Goal: Task Accomplishment & Management: Use online tool/utility

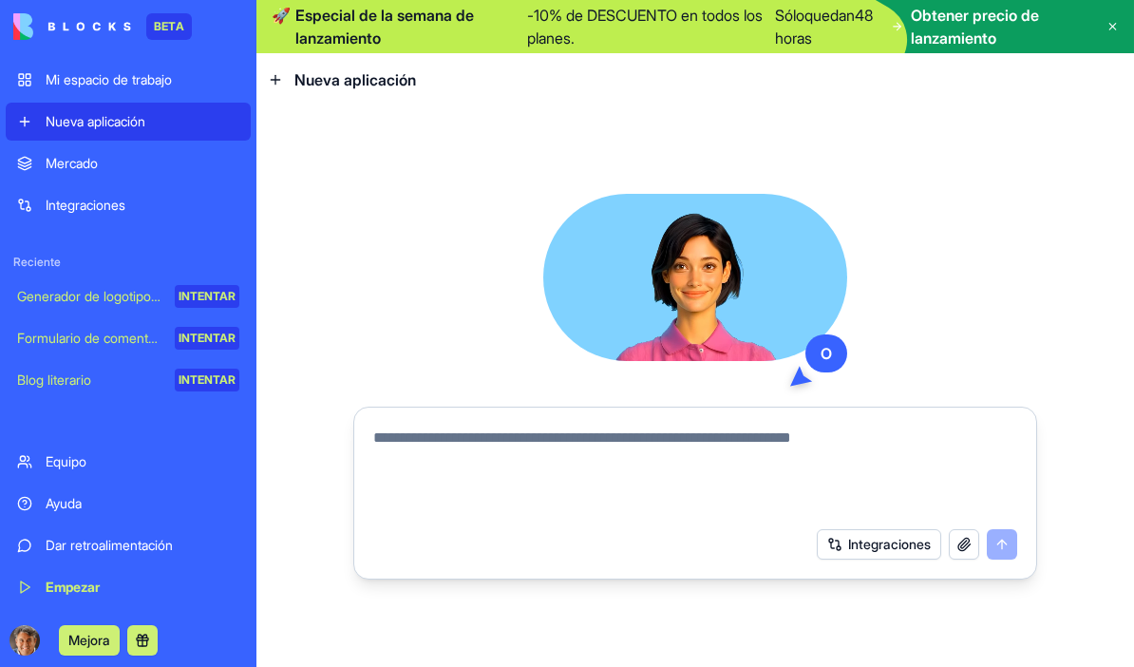
click at [855, 140] on div "O Integraciones" at bounding box center [694, 386] width 877 height 560
click at [1012, 27] on span "Obtener precio de lanzamiento" at bounding box center [1001, 27] width 180 height 46
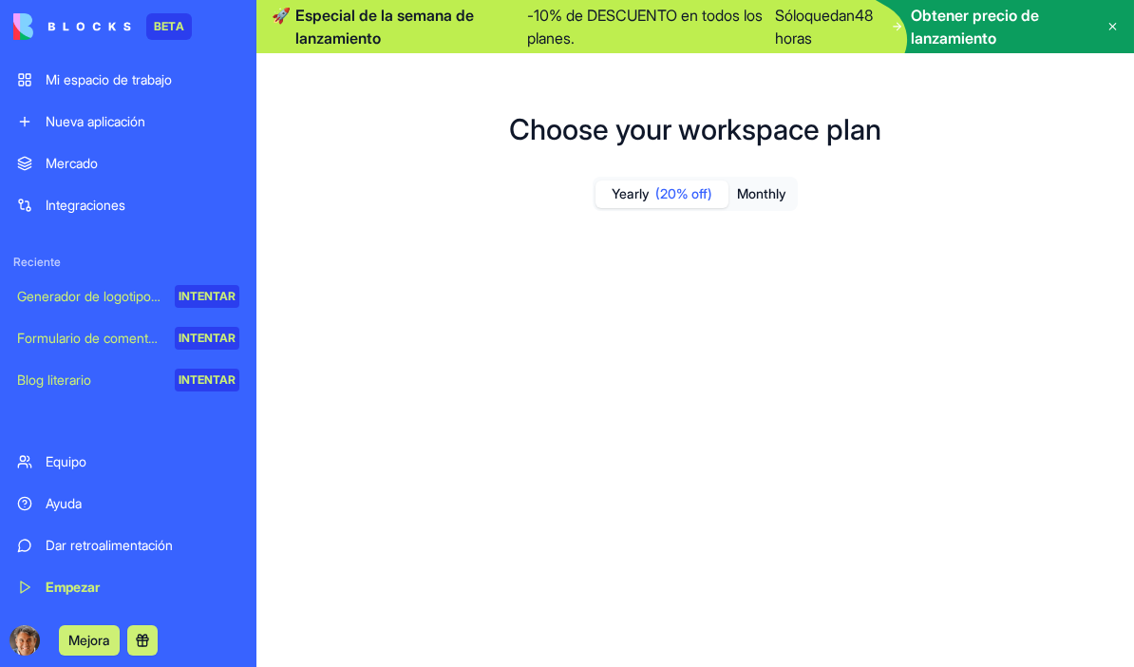
click at [981, 28] on span "Obtener precio de lanzamiento" at bounding box center [1001, 27] width 180 height 46
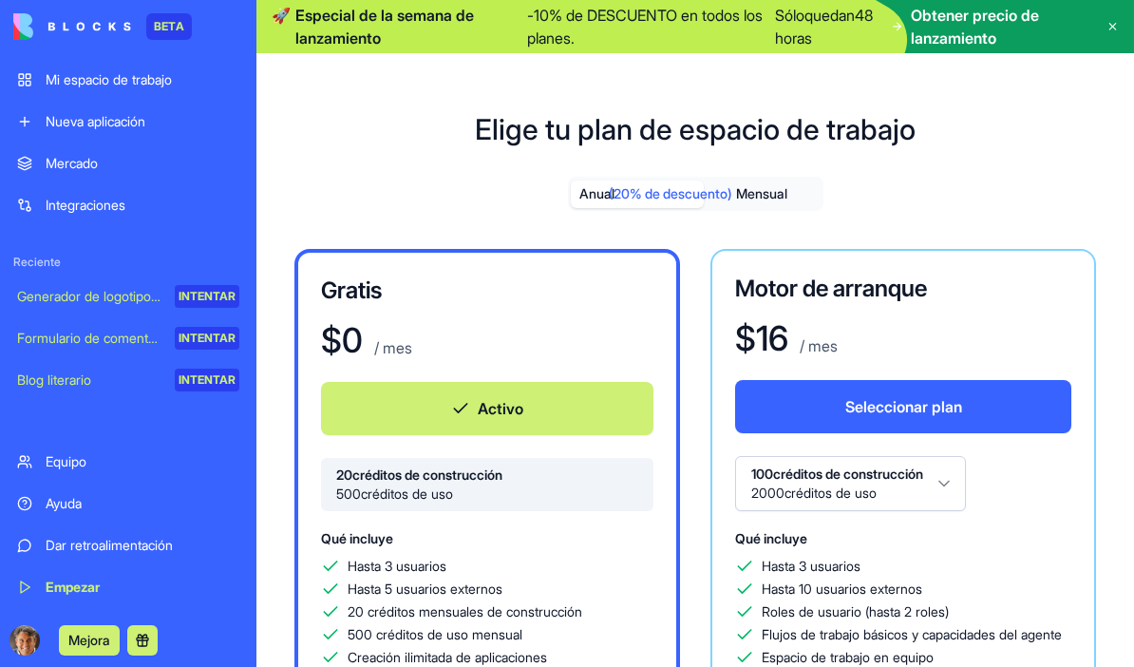
scroll to position [-1, 0]
click at [1111, 28] on icon at bounding box center [1112, 26] width 12 height 15
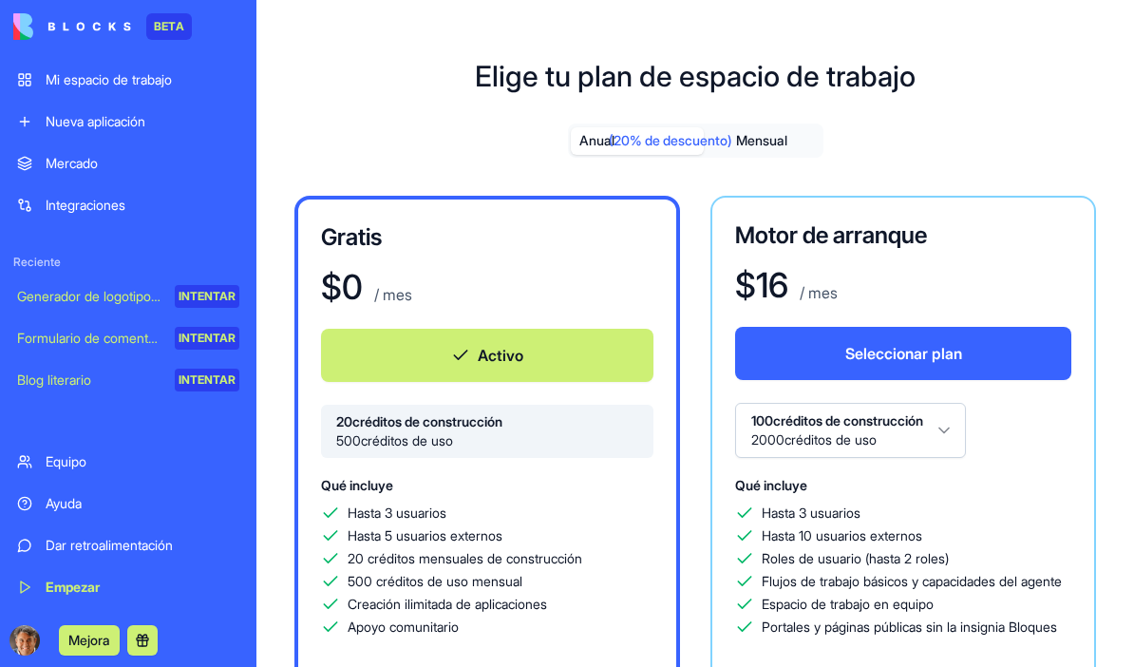
click at [160, 82] on font "Mi espacio de trabajo" at bounding box center [109, 79] width 126 height 16
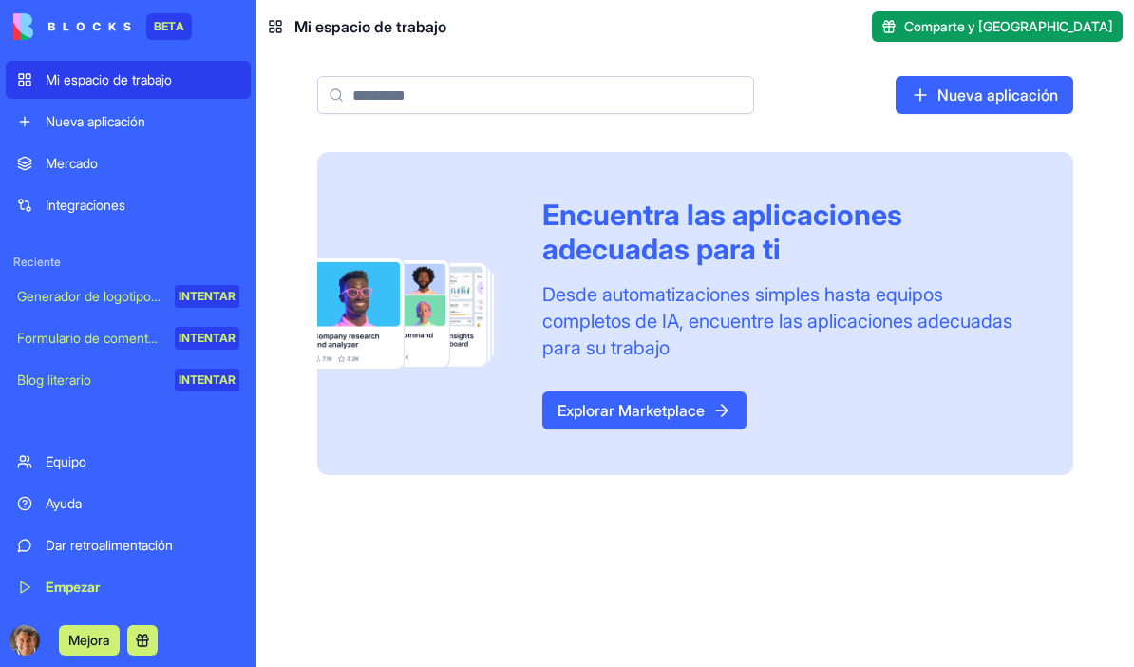
click at [109, 170] on div "Mercado" at bounding box center [143, 163] width 194 height 19
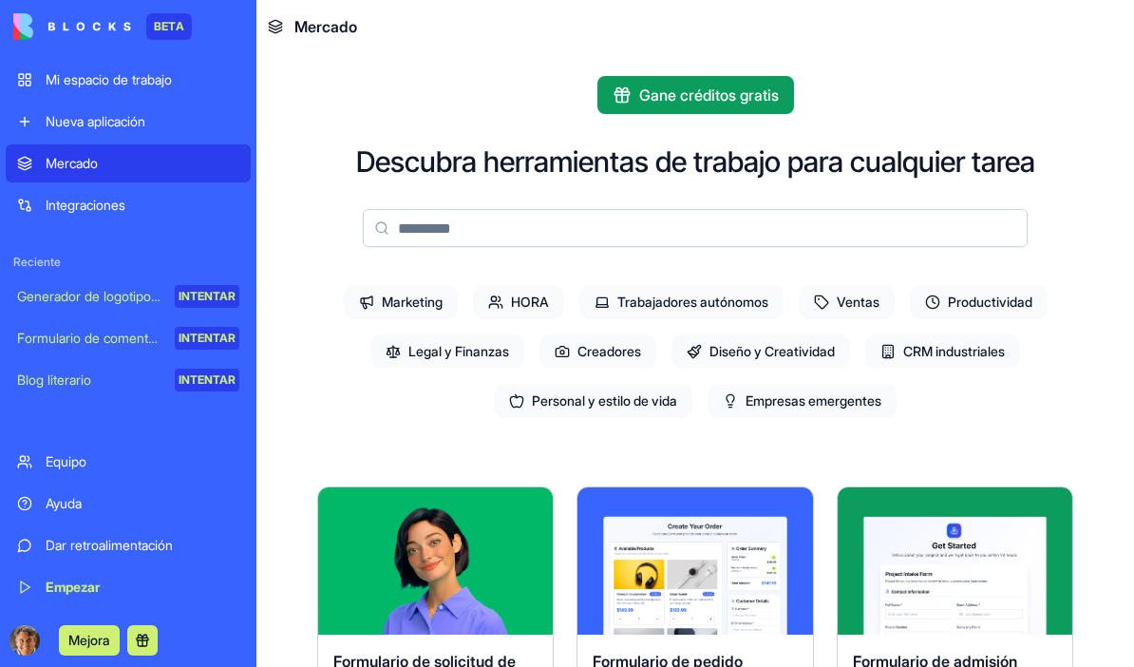
click at [309, 36] on span "Mercado" at bounding box center [325, 26] width 63 height 23
click at [59, 27] on img at bounding box center [72, 26] width 118 height 27
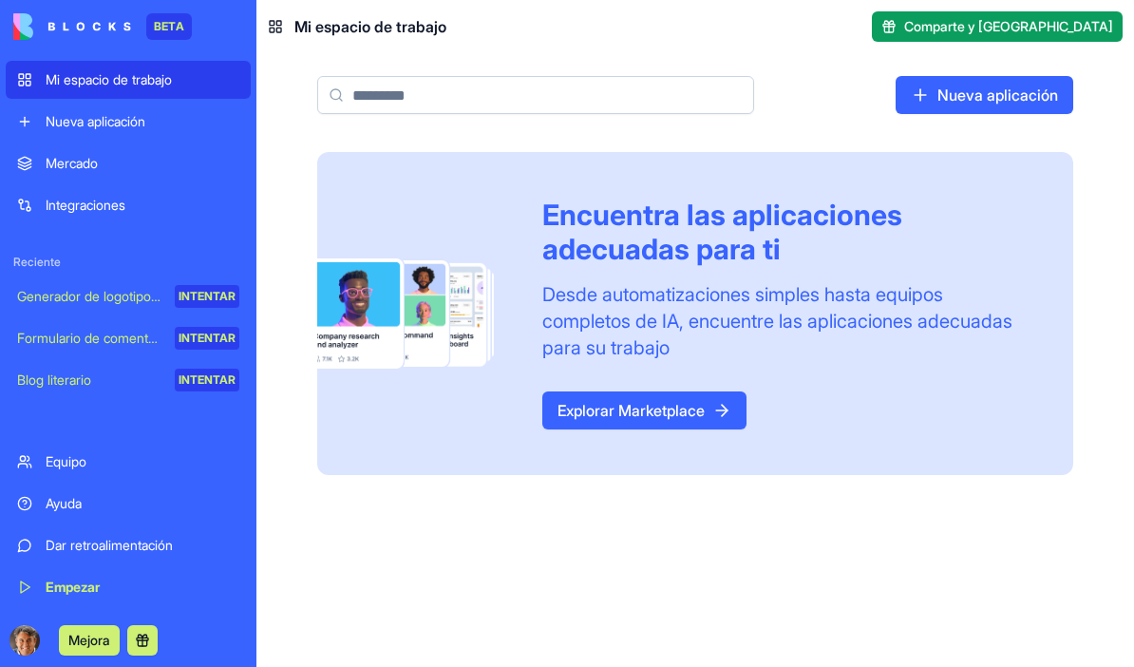
click at [630, 421] on font "Explorar Marketplace" at bounding box center [630, 410] width 147 height 23
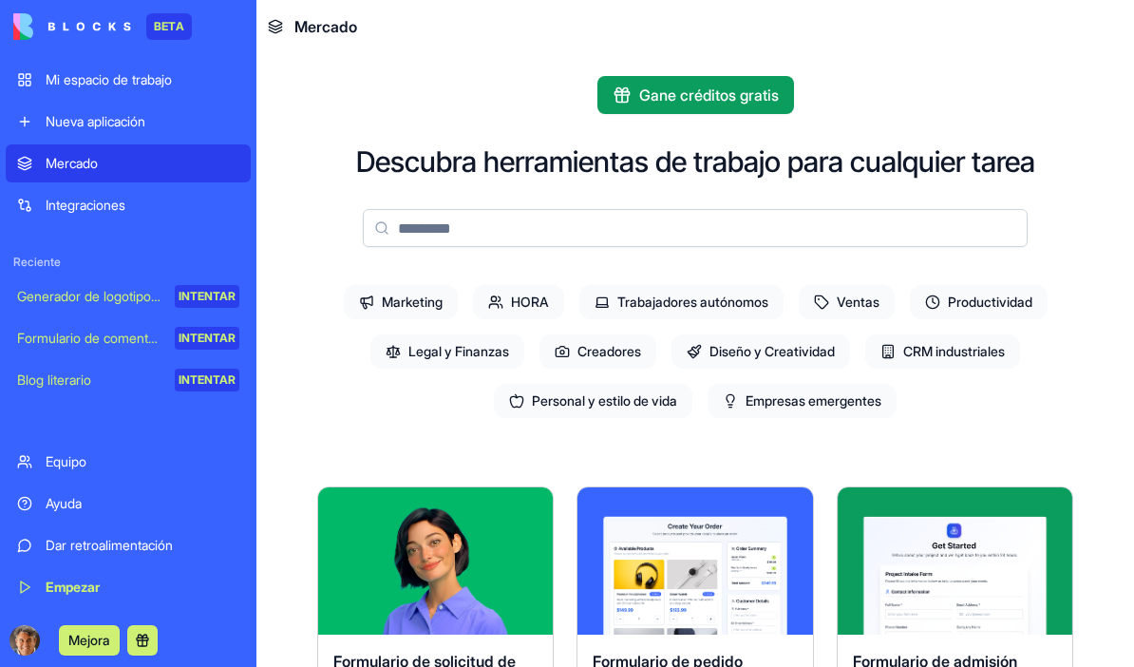
click at [84, 79] on font "Mi espacio de trabajo" at bounding box center [109, 79] width 126 height 16
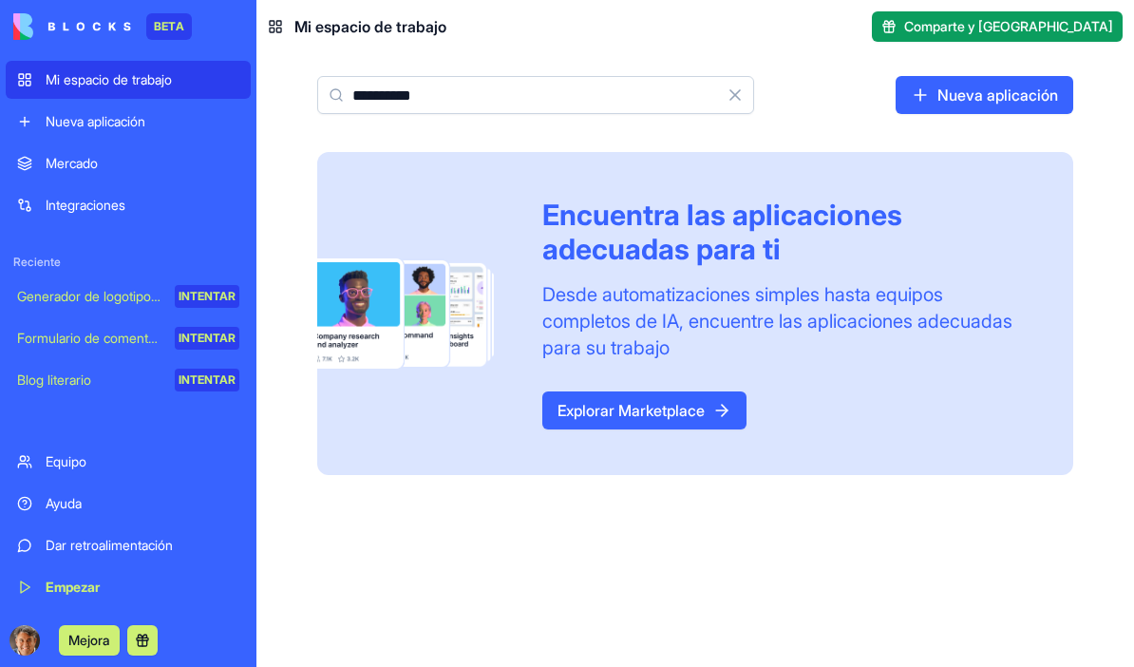
type input "**********"
click at [466, 110] on input "**********" at bounding box center [535, 95] width 437 height 38
click at [275, 28] on icon at bounding box center [275, 26] width 15 height 15
click at [76, 382] on font "Blog literario" at bounding box center [54, 379] width 74 height 16
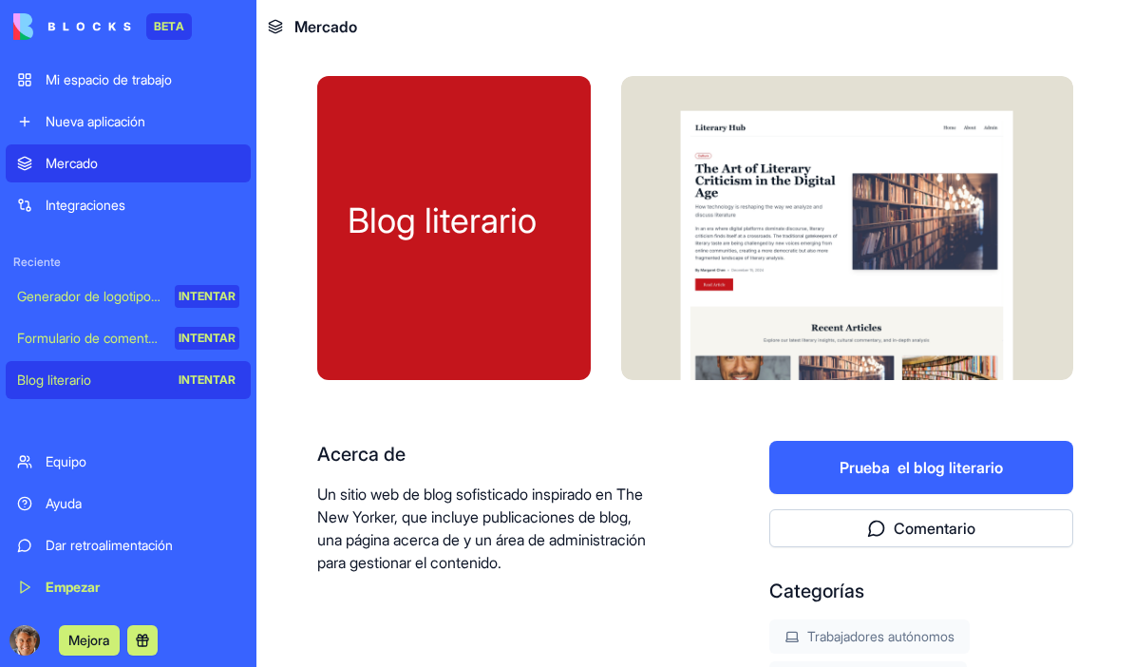
click at [36, 267] on font "Reciente" at bounding box center [36, 261] width 47 height 14
click at [70, 197] on font "Integraciones" at bounding box center [86, 205] width 80 height 16
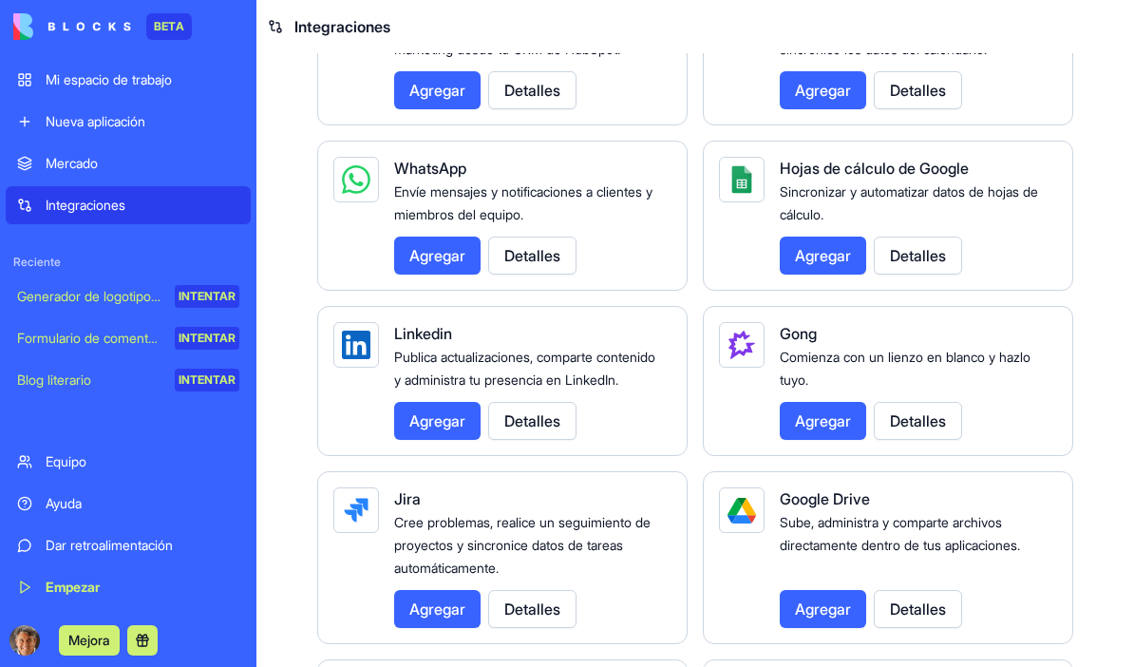
scroll to position [981, 0]
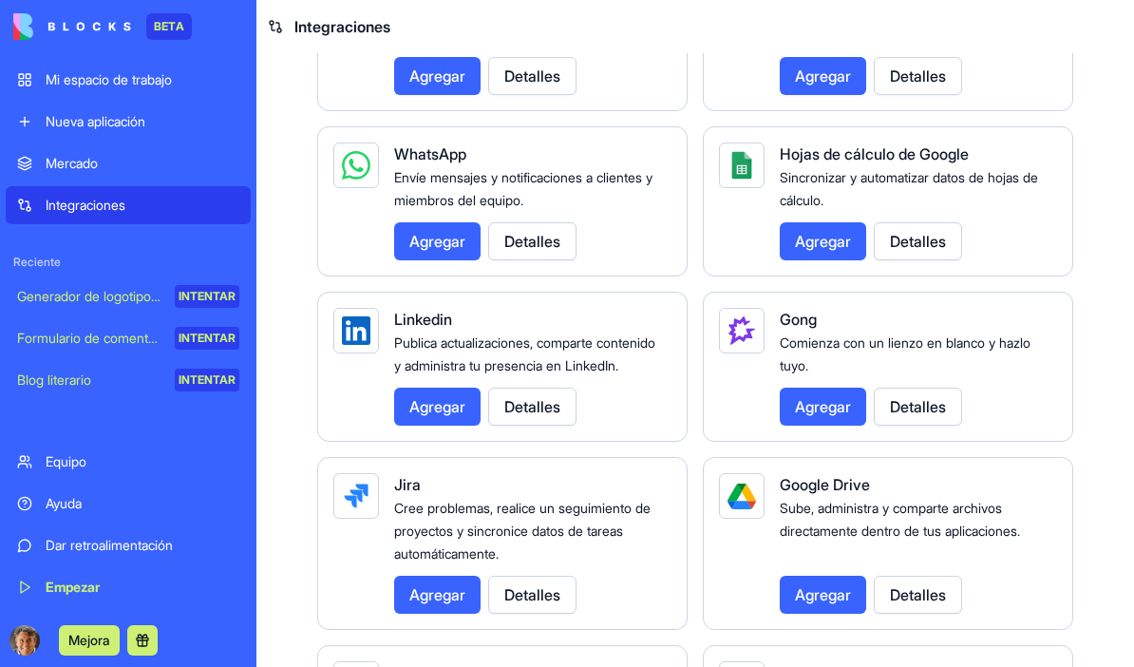
click at [438, 245] on font "Agregar" at bounding box center [437, 241] width 56 height 19
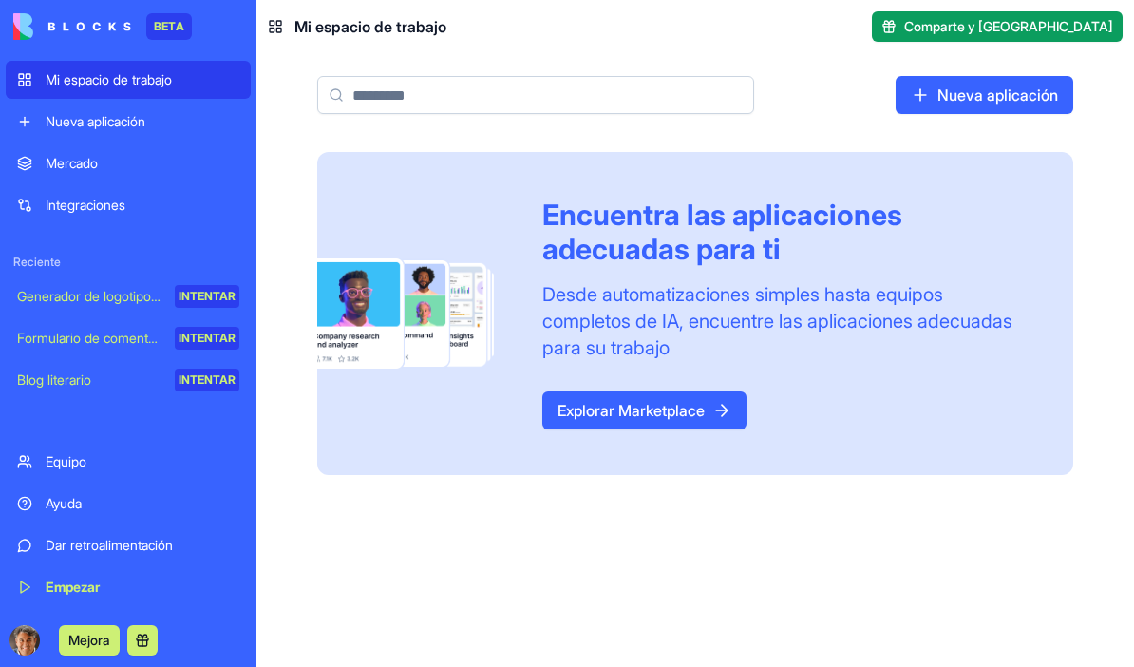
click at [1035, 31] on font "Comparte y [GEOGRAPHIC_DATA]" at bounding box center [1008, 26] width 209 height 16
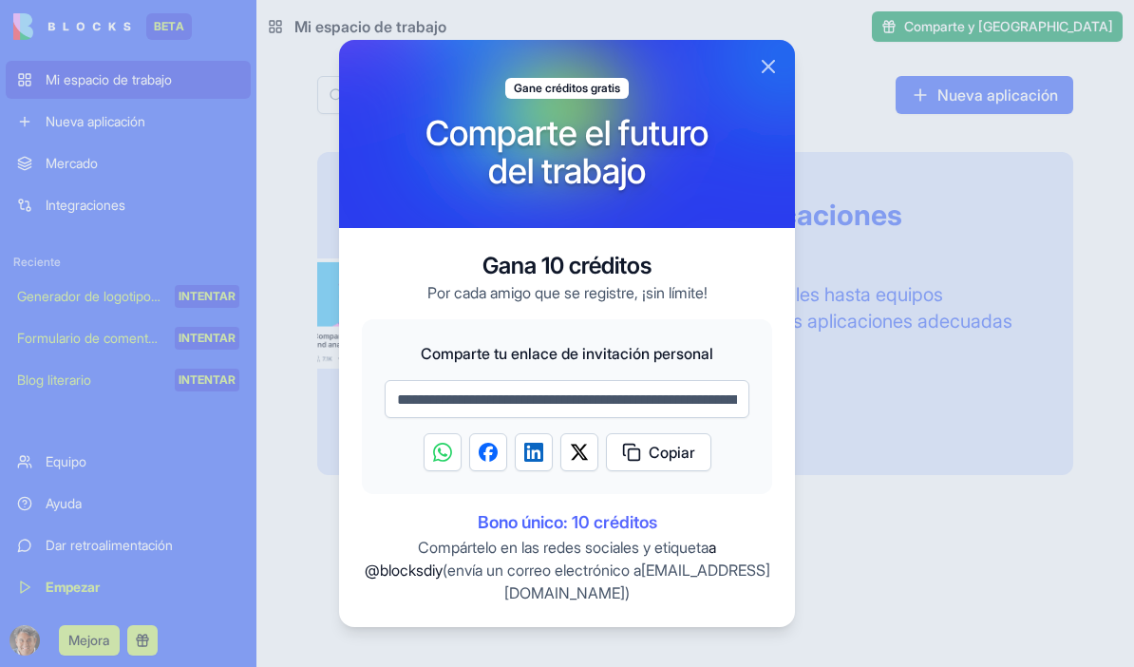
click at [762, 78] on button "Cerca" at bounding box center [768, 66] width 23 height 23
